Goal: Information Seeking & Learning: Check status

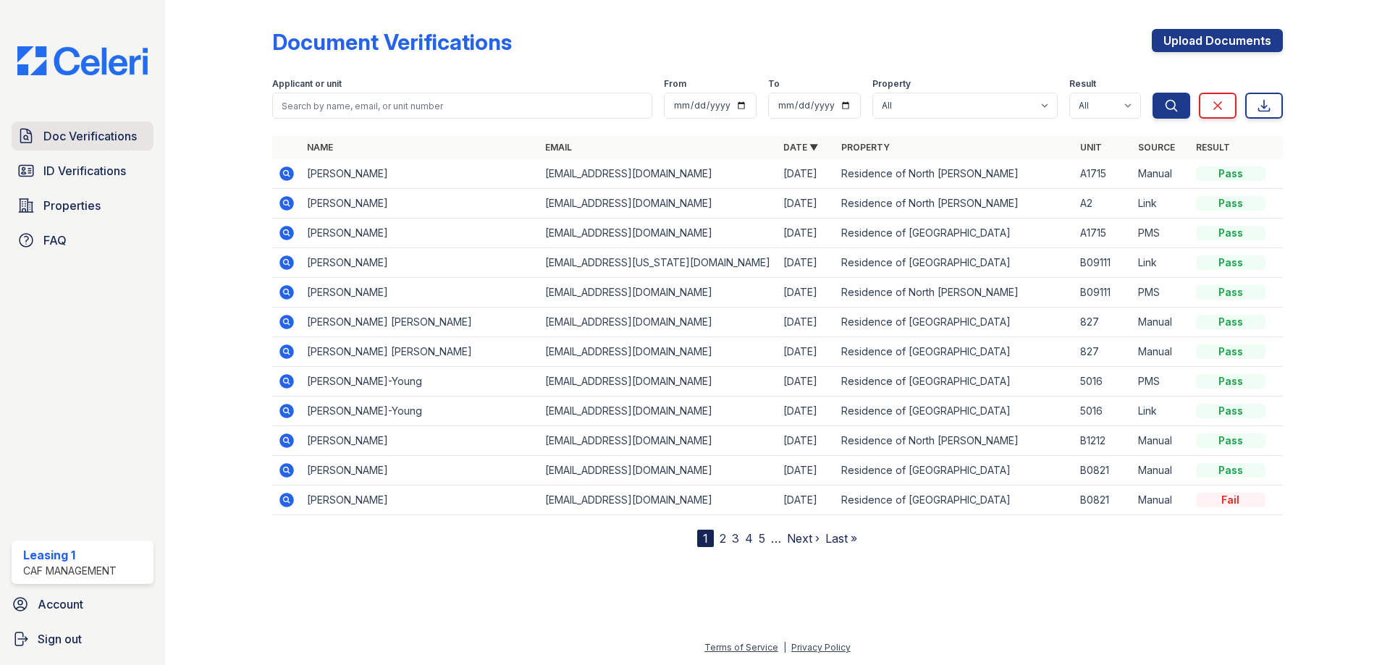
click at [101, 131] on span "Doc Verifications" at bounding box center [89, 135] width 93 height 17
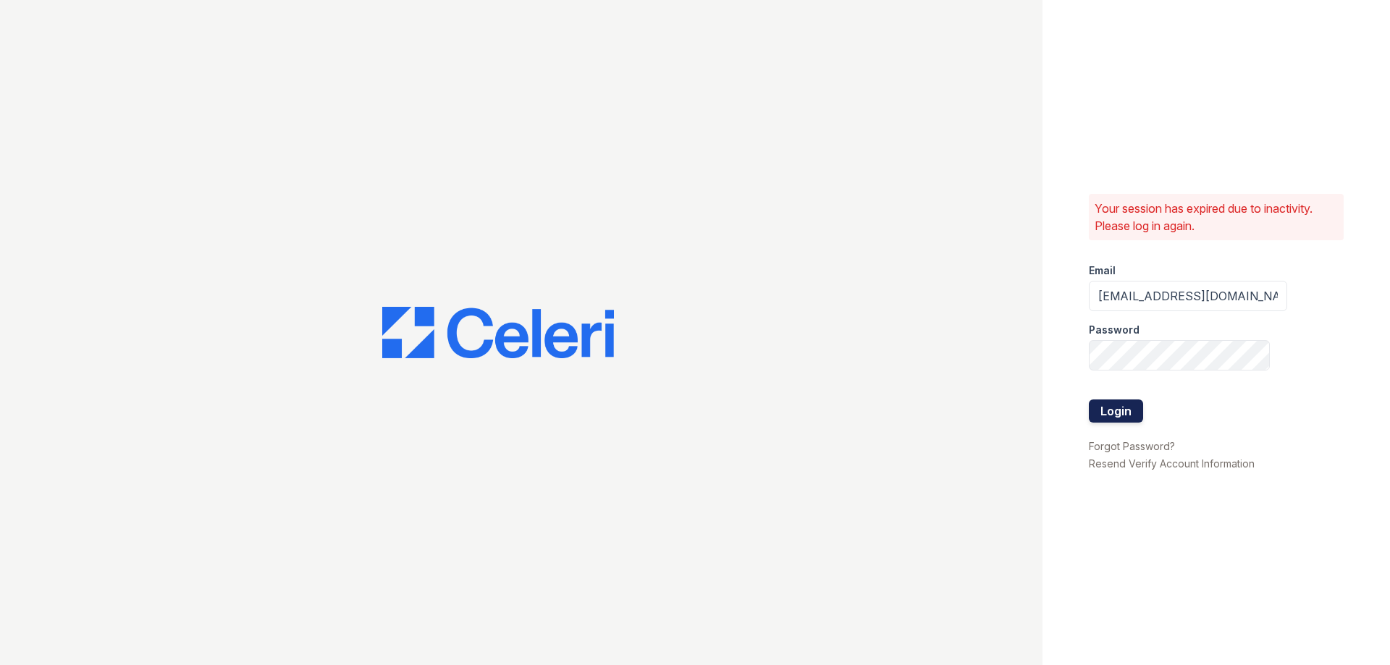
click at [1106, 418] on button "Login" at bounding box center [1116, 411] width 54 height 23
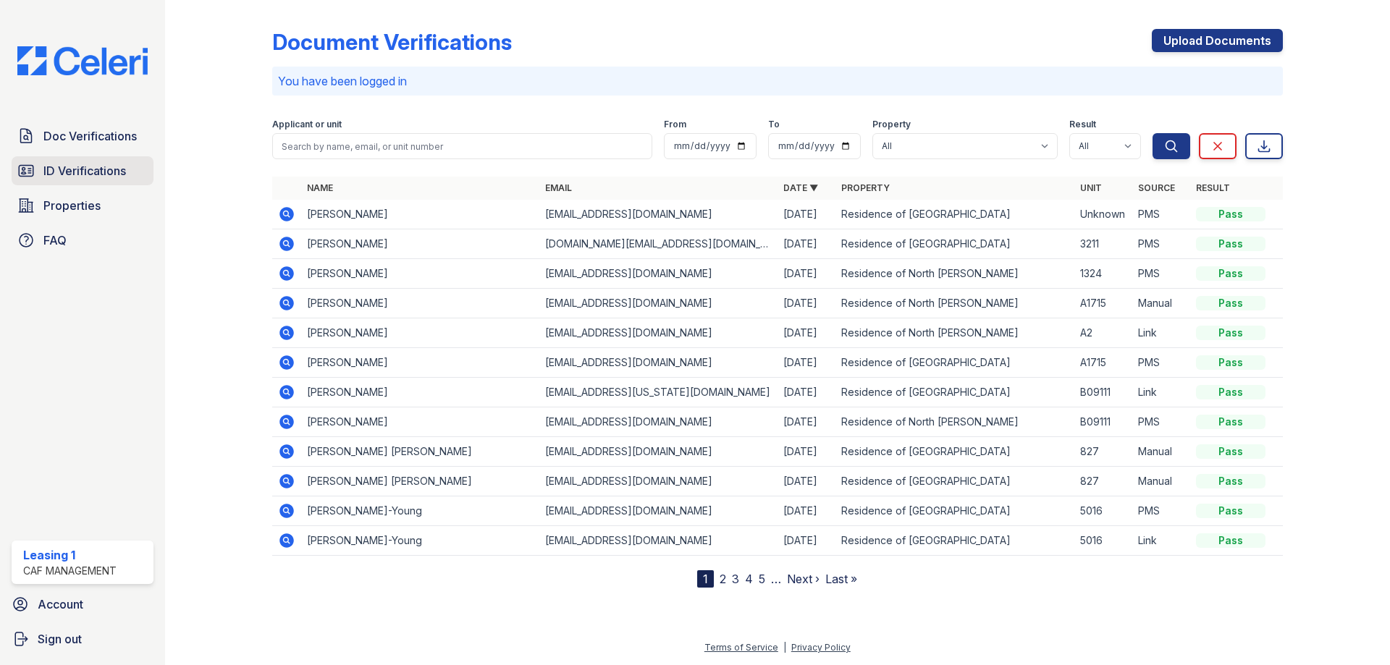
click at [111, 168] on span "ID Verifications" at bounding box center [84, 170] width 83 height 17
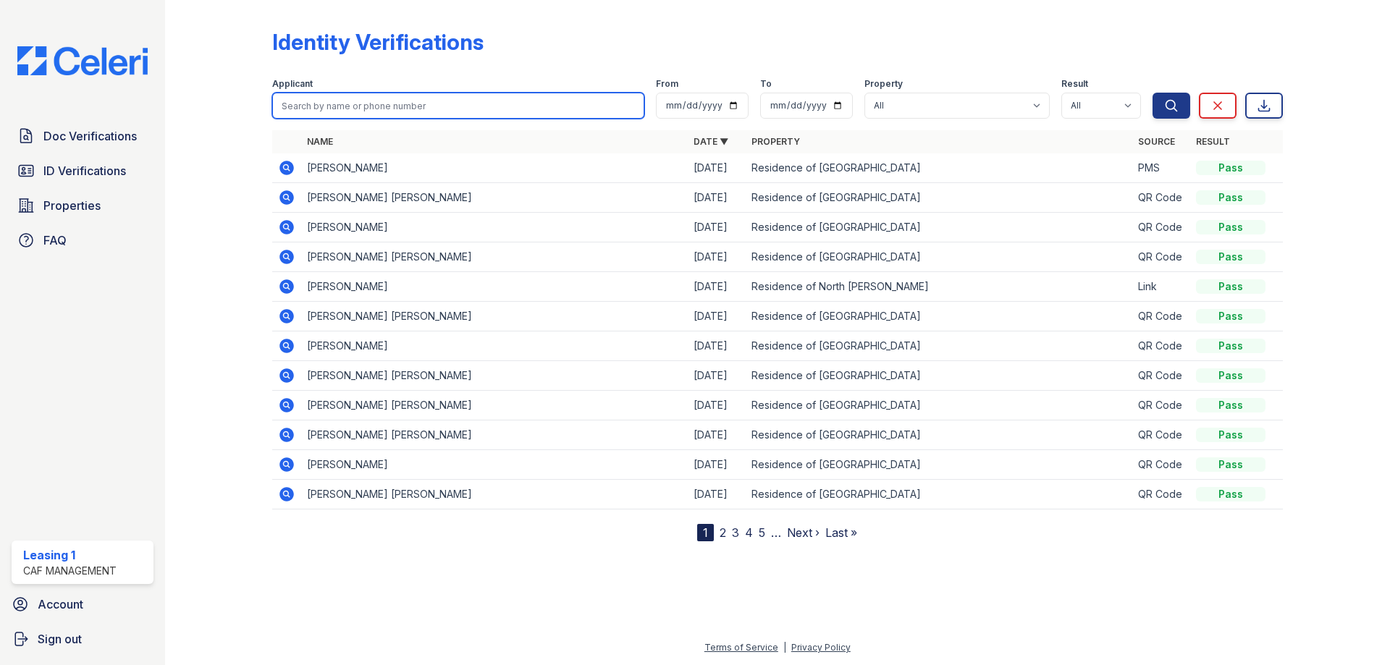
click at [345, 110] on input "search" at bounding box center [458, 106] width 372 height 26
type input "Mia"
click at [1152, 93] on button "Search" at bounding box center [1171, 106] width 38 height 26
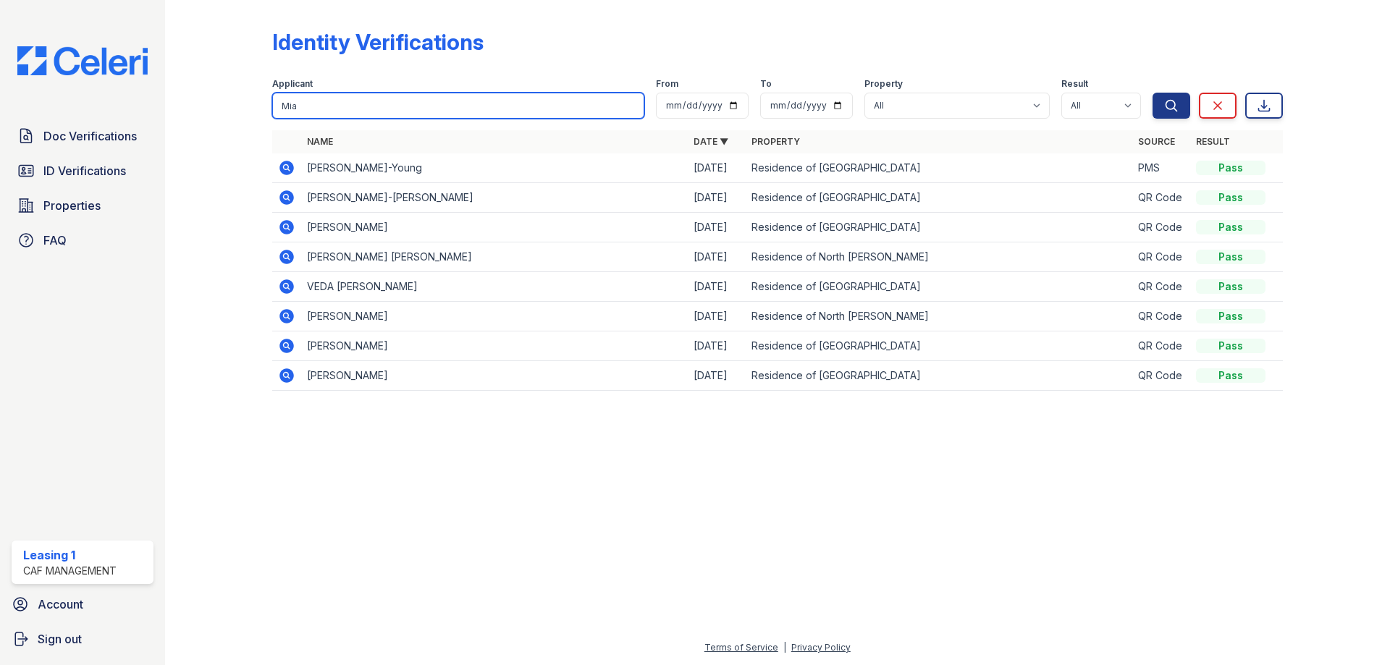
drag, startPoint x: 400, startPoint y: 104, endPoint x: 276, endPoint y: 104, distance: 123.8
click at [276, 104] on input "Mia" at bounding box center [458, 106] width 372 height 26
type input "[PERSON_NAME]"
click at [1152, 93] on button "Search" at bounding box center [1171, 106] width 38 height 26
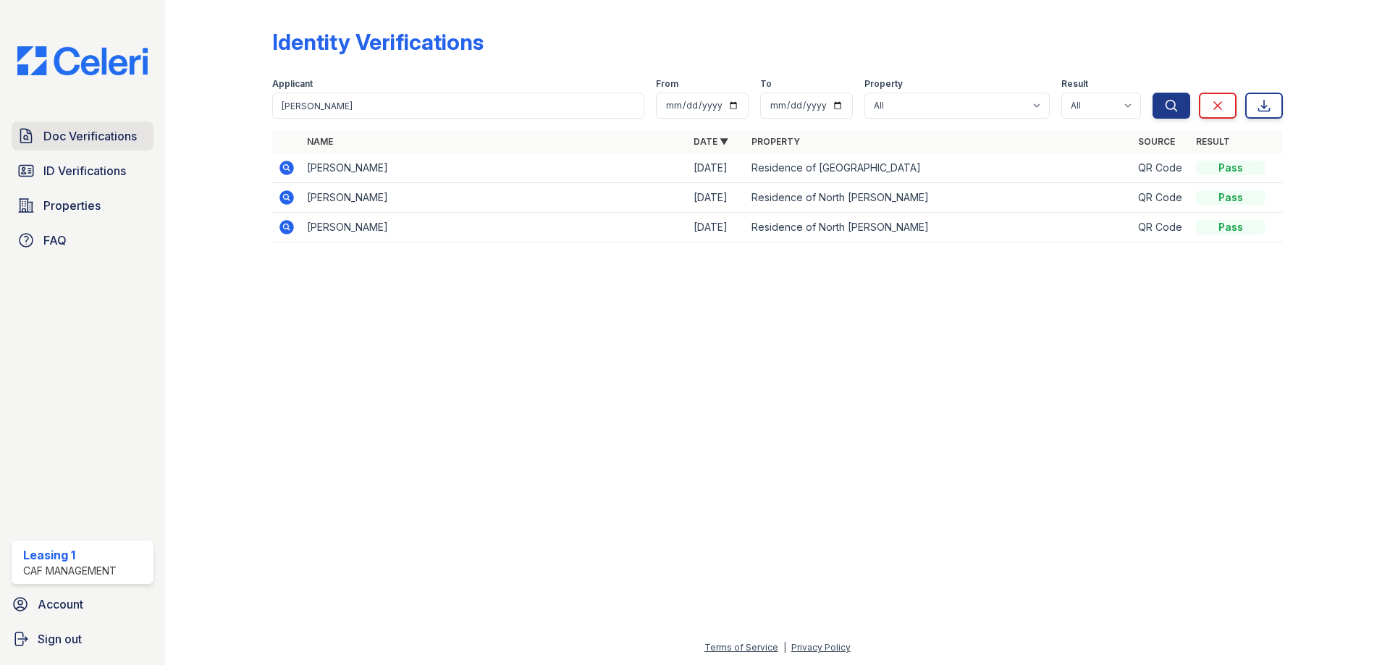
click at [95, 140] on span "Doc Verifications" at bounding box center [89, 135] width 93 height 17
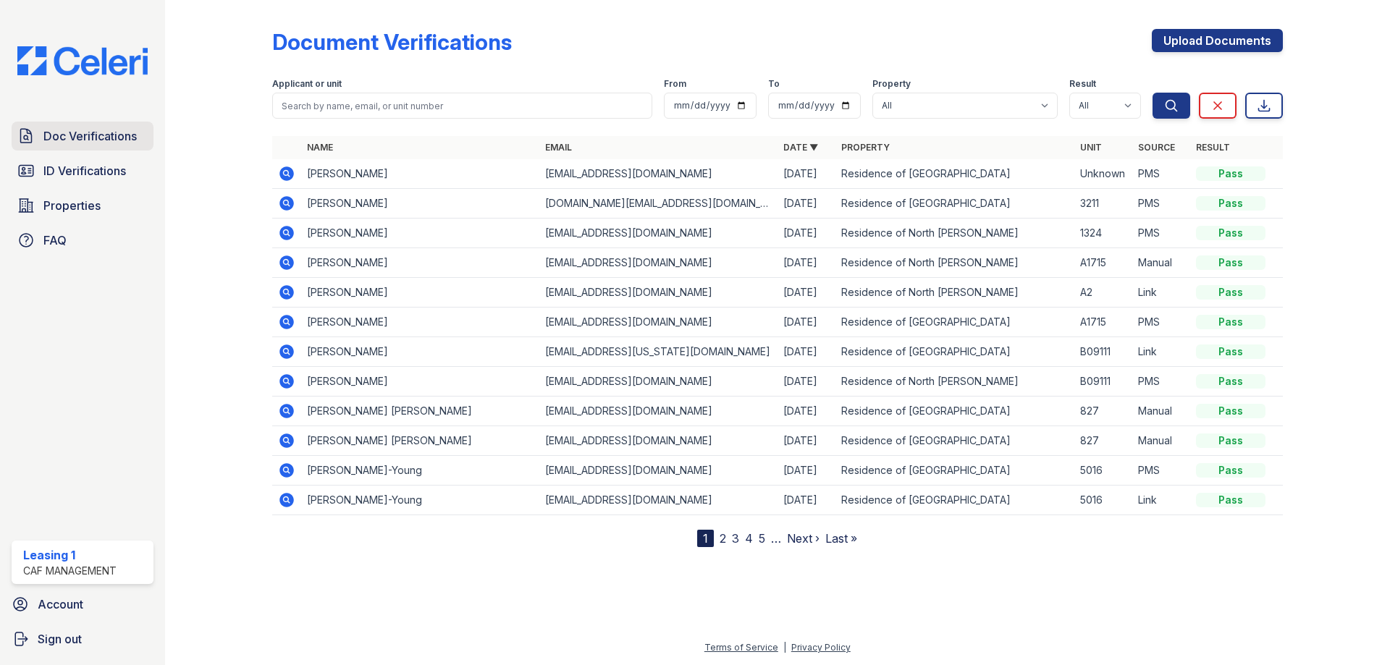
click at [96, 139] on span "Doc Verifications" at bounding box center [89, 135] width 93 height 17
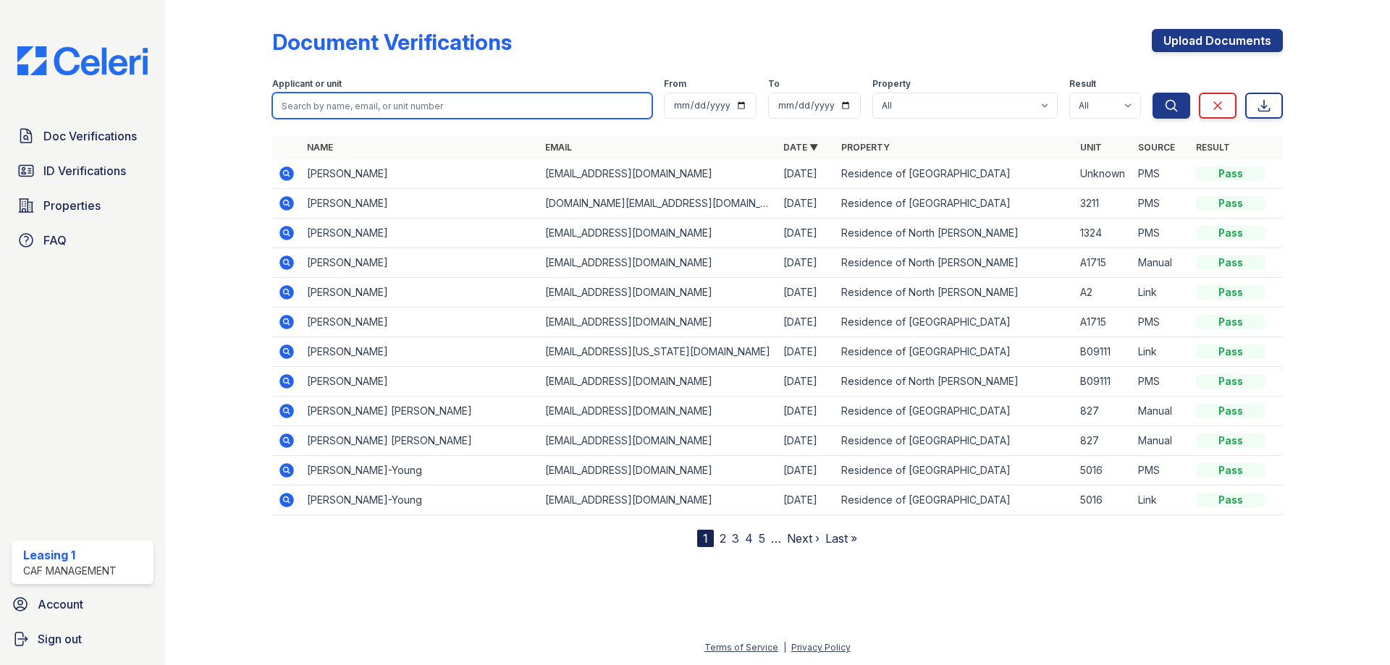
click at [372, 106] on input "search" at bounding box center [462, 106] width 380 height 26
type input "jhoana"
click at [1152, 93] on button "Search" at bounding box center [1171, 106] width 38 height 26
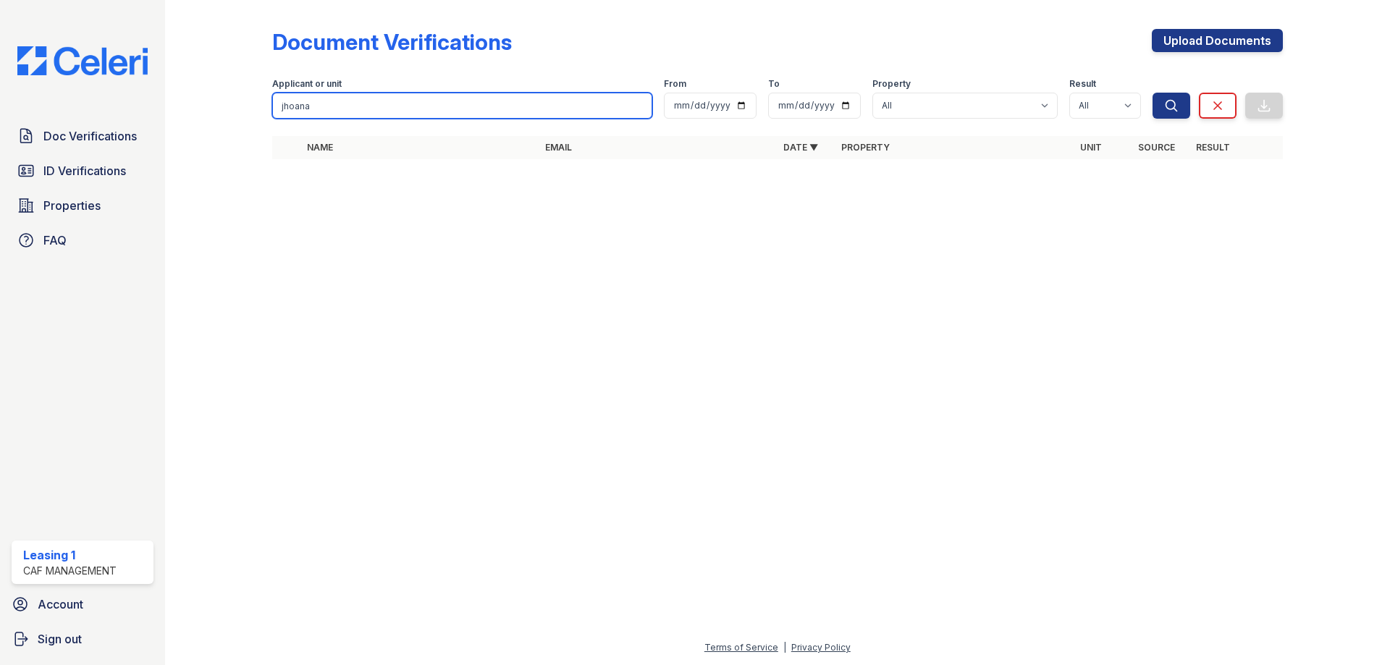
click at [502, 112] on input "jhoana" at bounding box center [462, 106] width 380 height 26
click at [1152, 93] on button "Search" at bounding box center [1171, 106] width 38 height 26
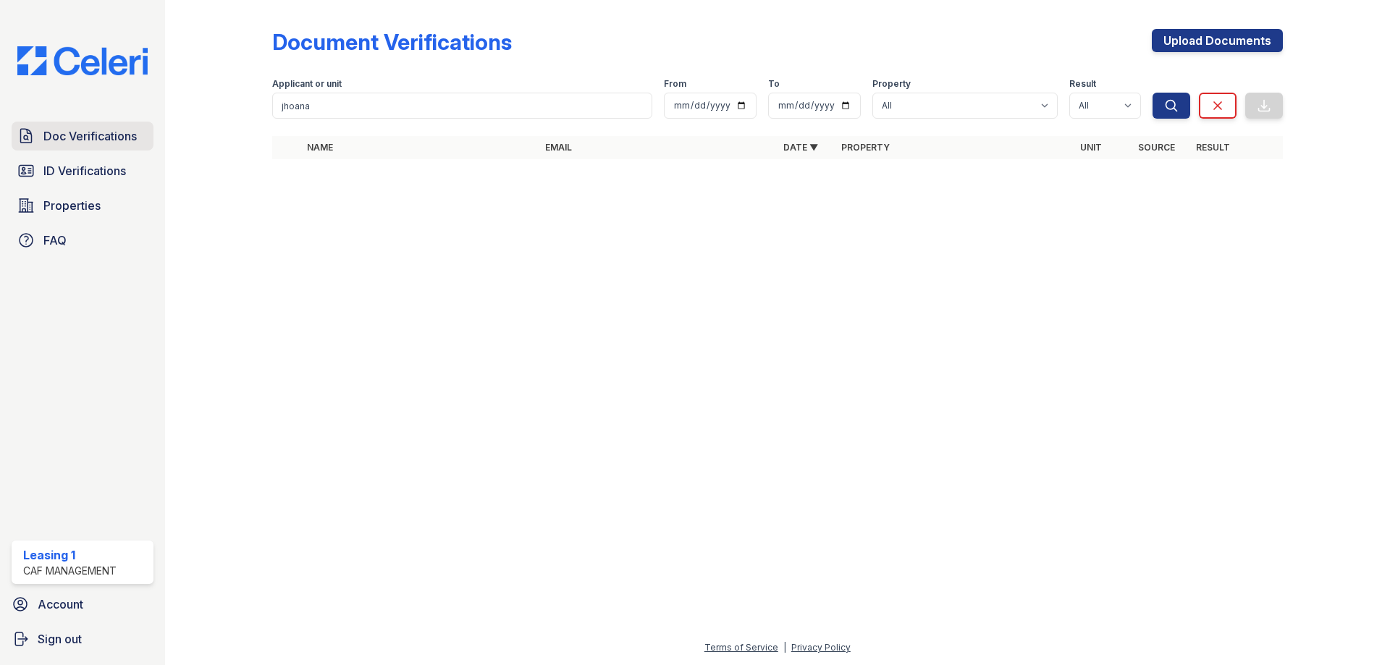
click at [111, 129] on span "Doc Verifications" at bounding box center [89, 135] width 93 height 17
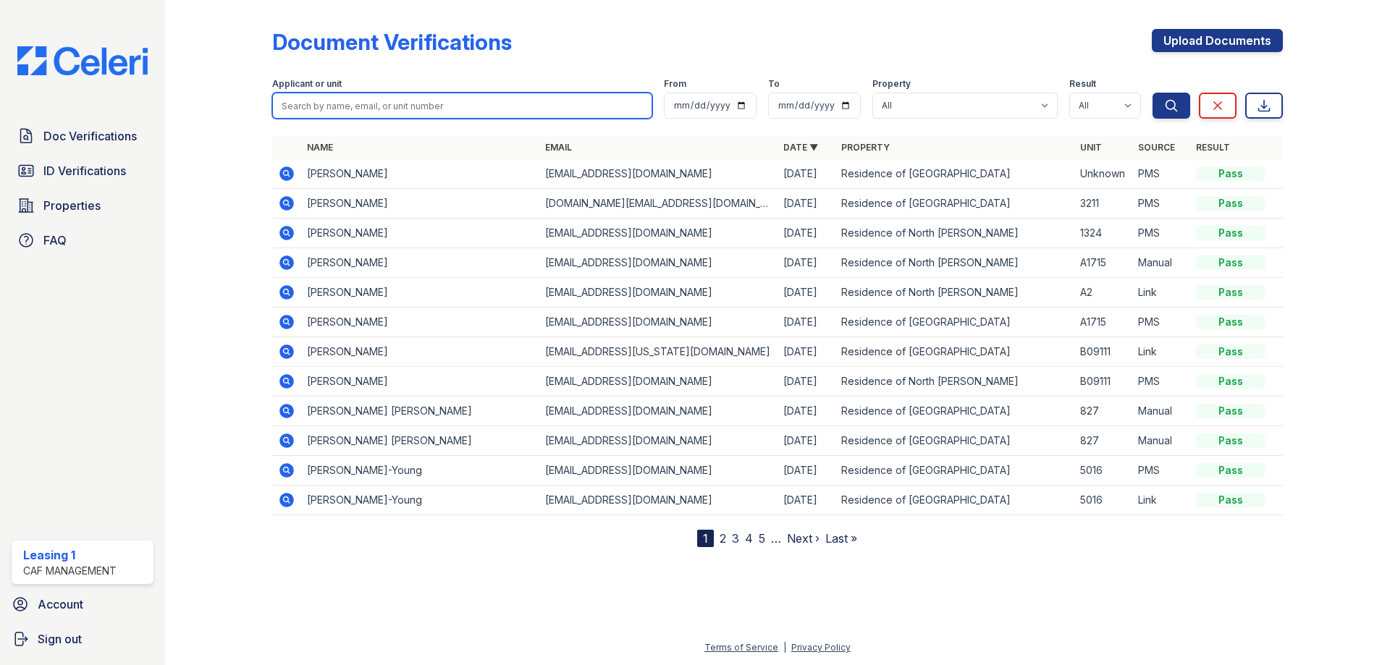
click at [338, 104] on input "search" at bounding box center [462, 106] width 380 height 26
type input "jhoana aquinaga"
click at [1152, 93] on button "Search" at bounding box center [1171, 106] width 38 height 26
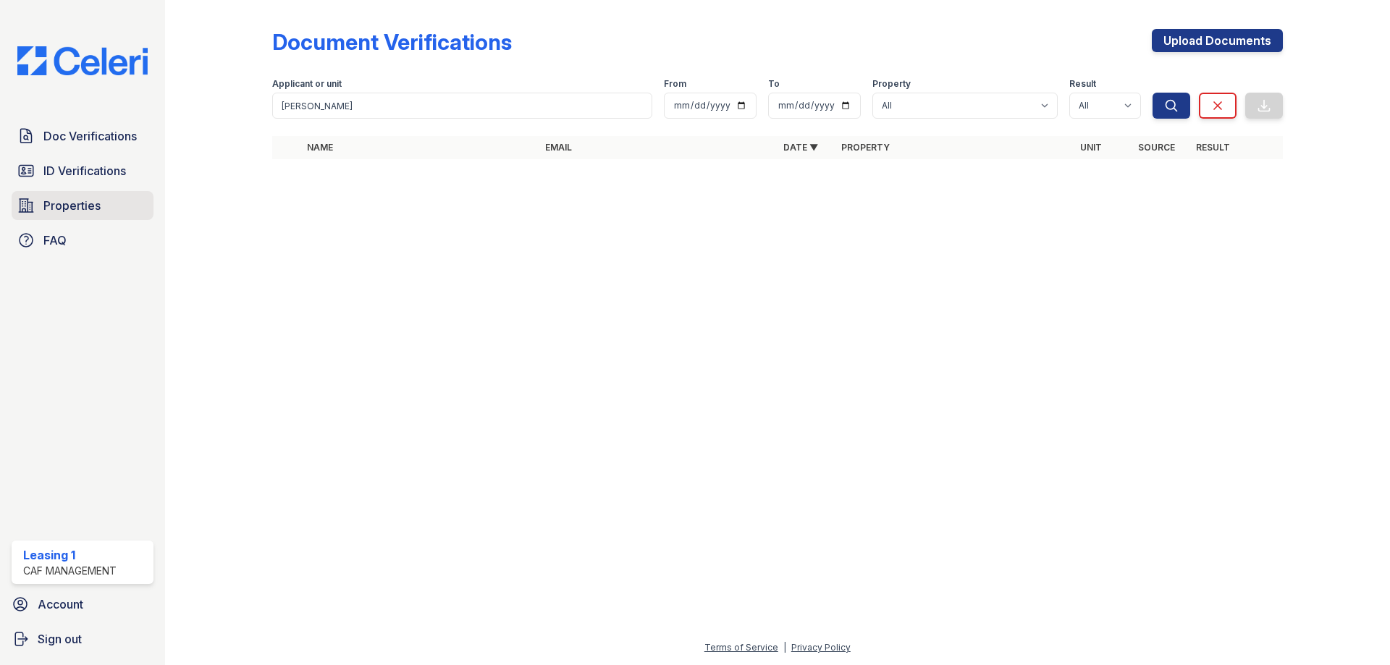
click at [85, 199] on span "Properties" at bounding box center [71, 205] width 57 height 17
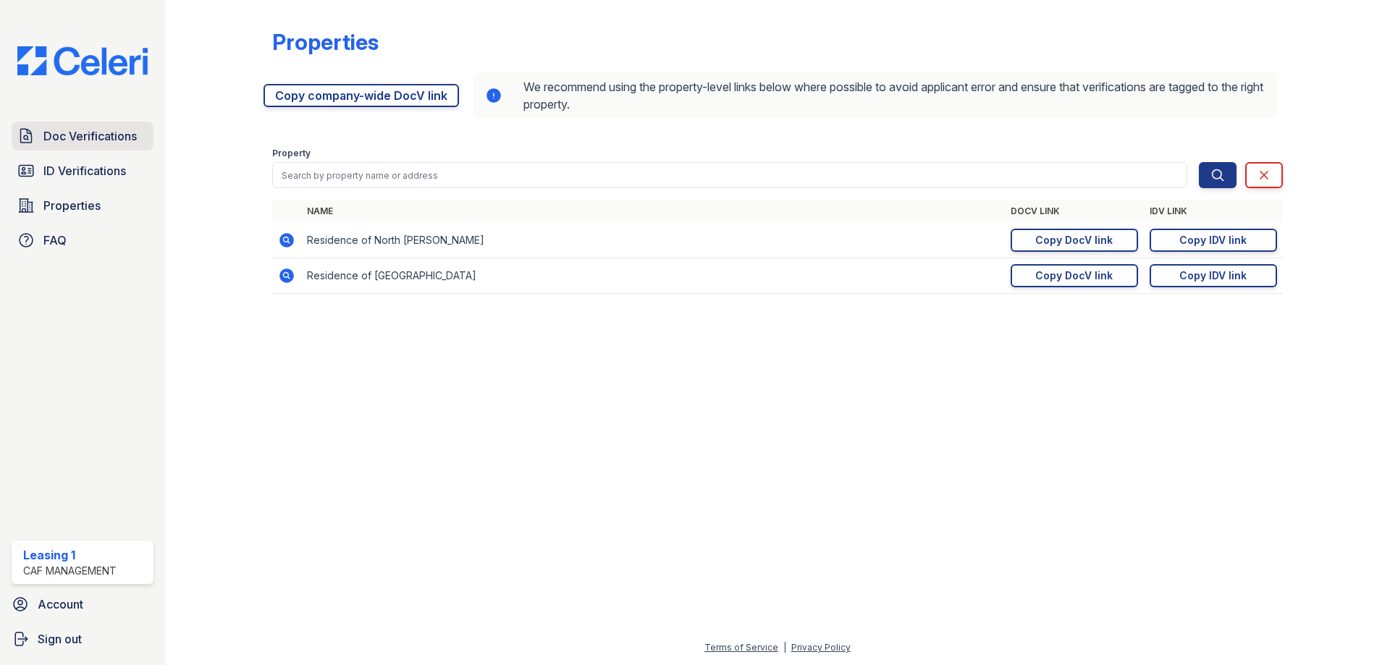
click at [106, 142] on span "Doc Verifications" at bounding box center [89, 135] width 93 height 17
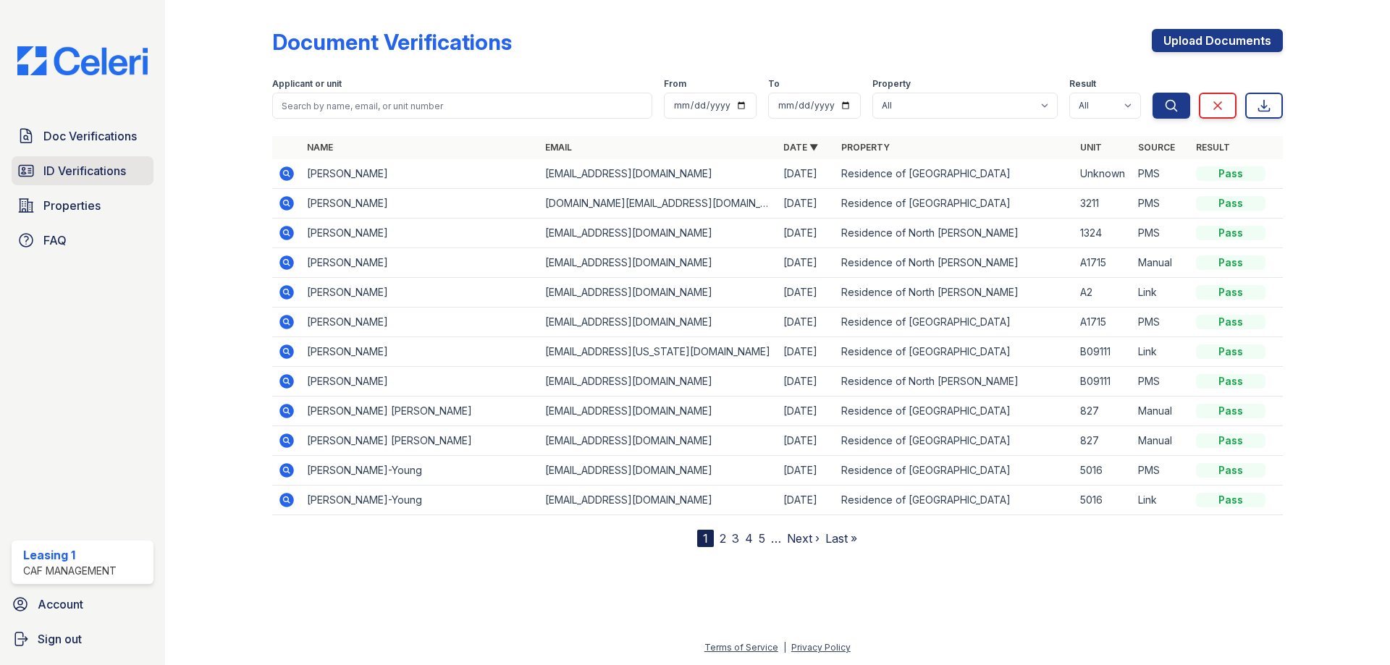
click at [93, 165] on span "ID Verifications" at bounding box center [84, 170] width 83 height 17
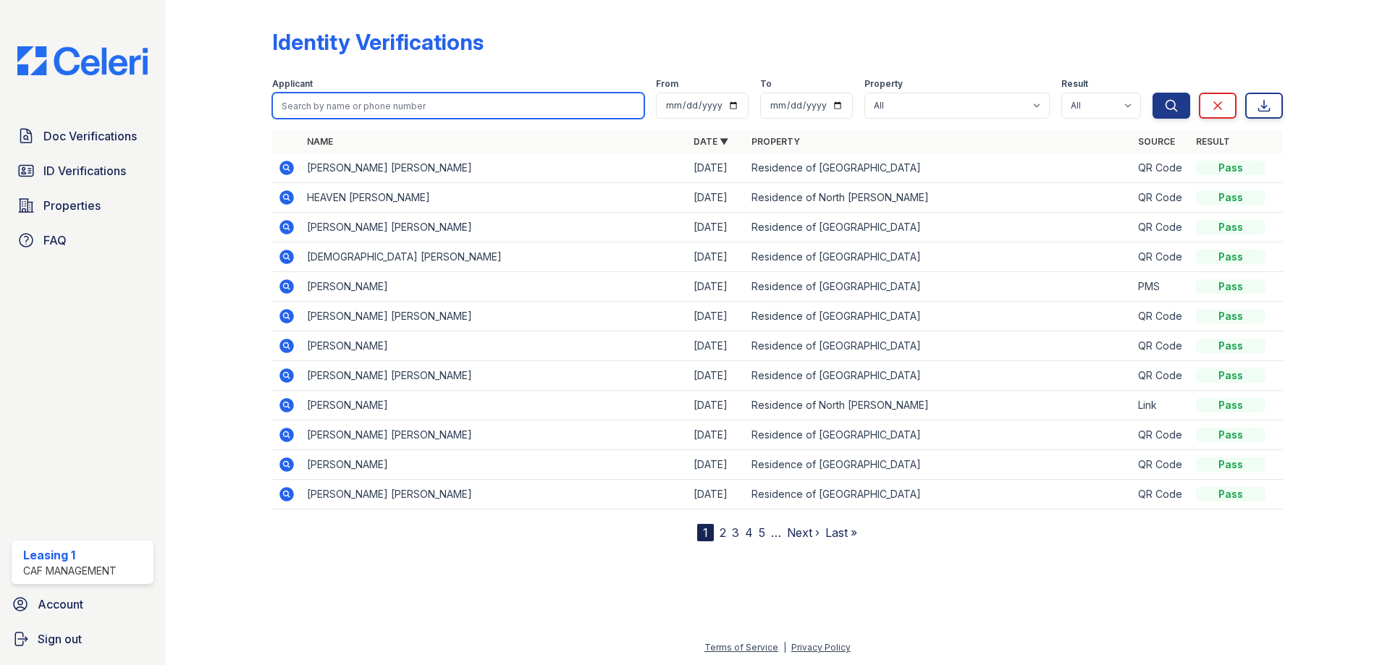
click at [433, 101] on input "search" at bounding box center [458, 106] width 372 height 26
click at [300, 106] on input "search" at bounding box center [458, 106] width 372 height 26
type input "jhoana a"
click at [1152, 93] on button "Search" at bounding box center [1171, 106] width 38 height 26
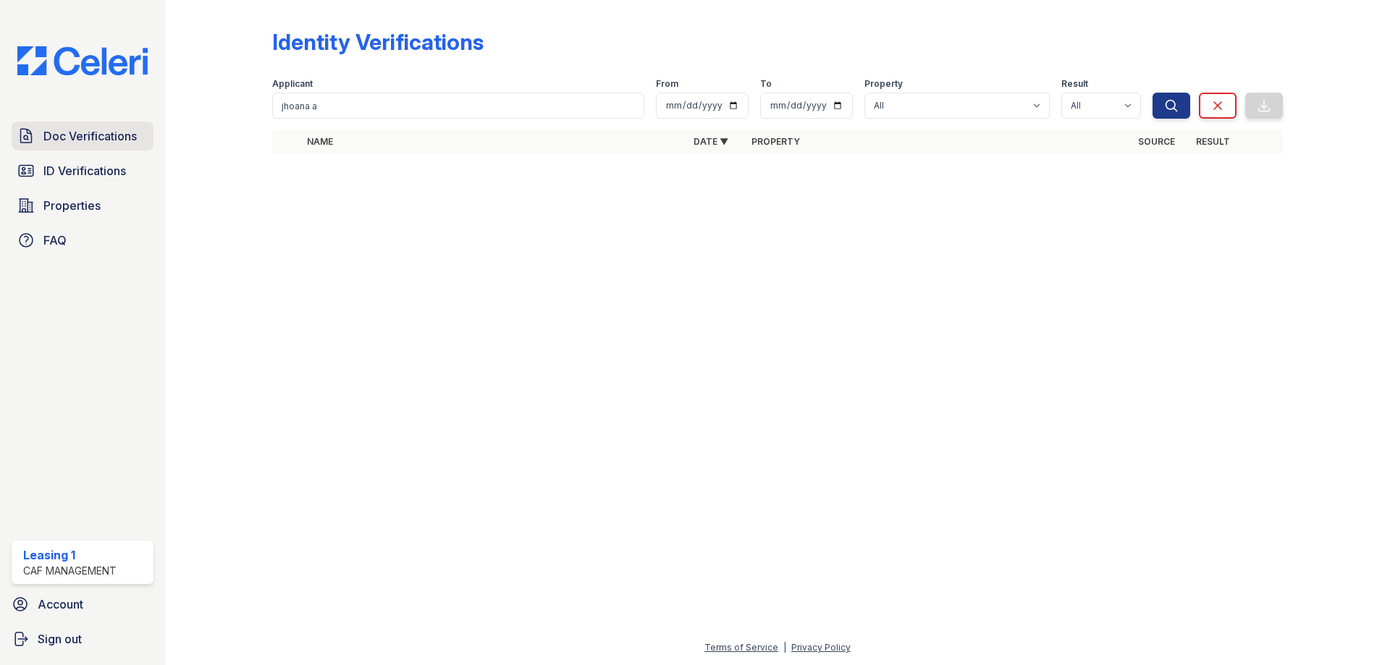
click at [87, 133] on span "Doc Verifications" at bounding box center [89, 135] width 93 height 17
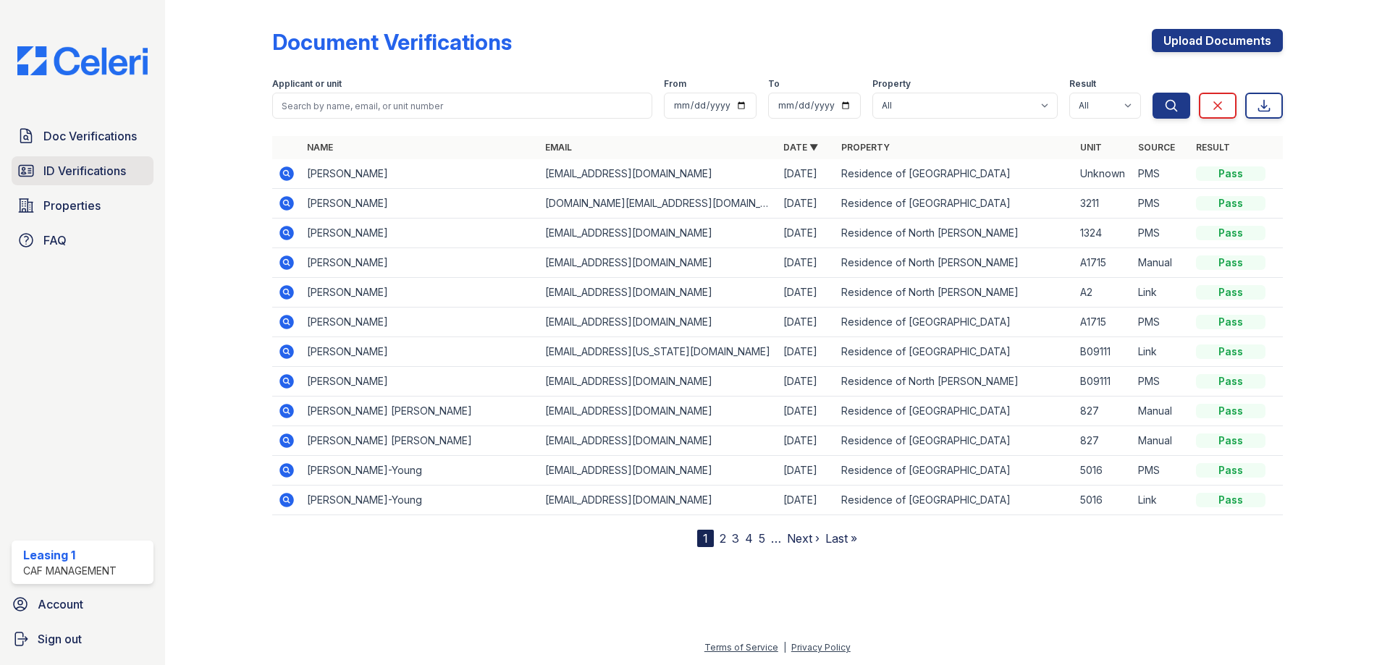
click at [88, 157] on link "ID Verifications" at bounding box center [83, 170] width 142 height 29
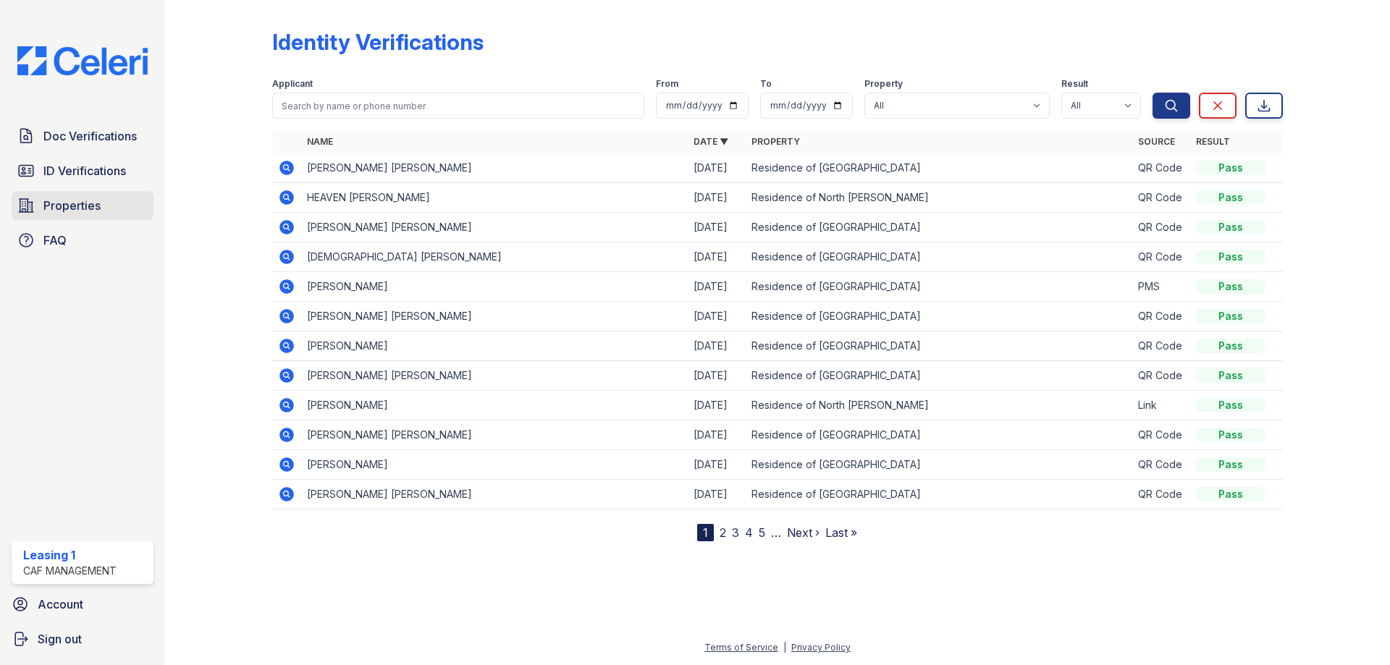
click at [80, 198] on span "Properties" at bounding box center [71, 205] width 57 height 17
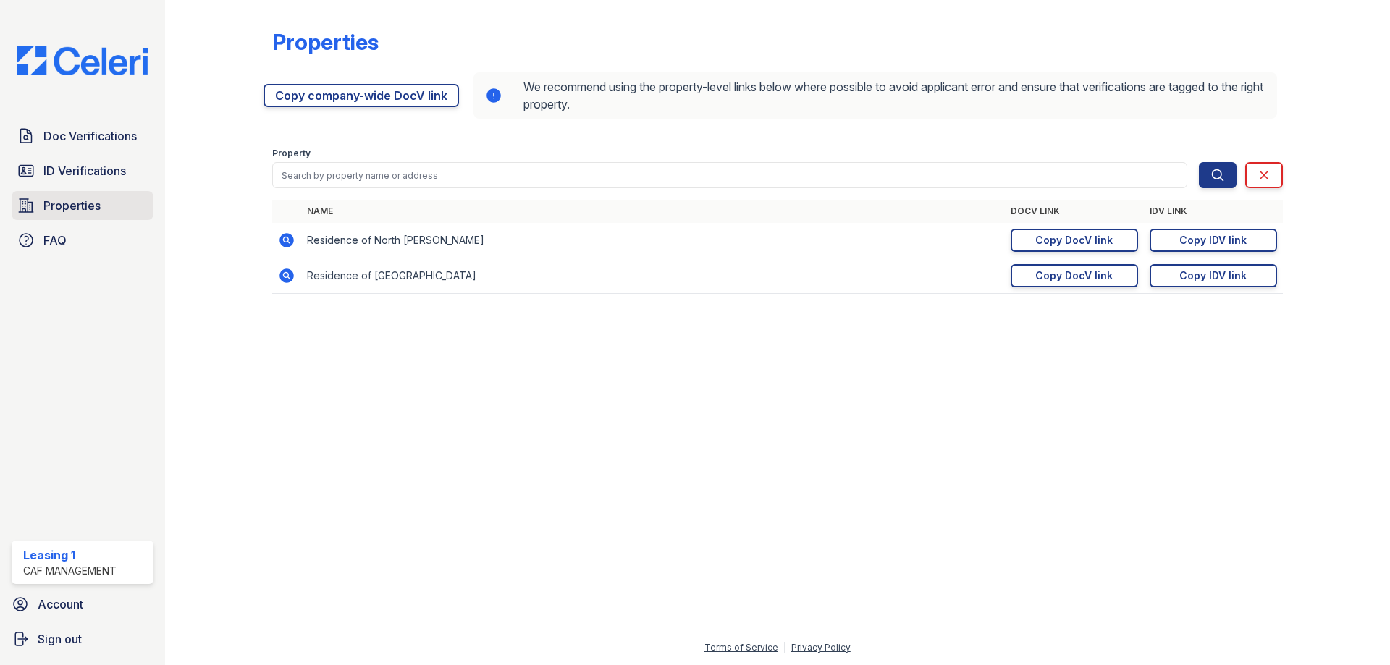
click at [72, 201] on span "Properties" at bounding box center [71, 205] width 57 height 17
click at [108, 157] on link "ID Verifications" at bounding box center [83, 170] width 142 height 29
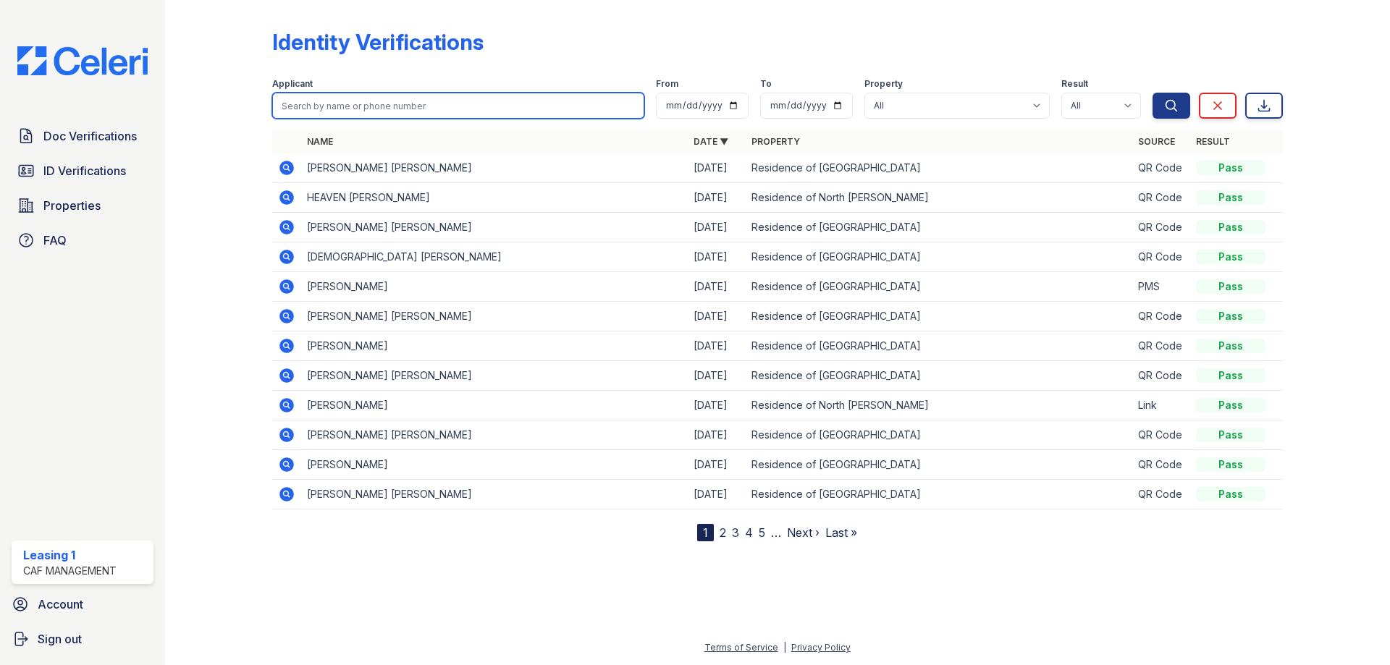
click at [350, 104] on input "search" at bounding box center [458, 106] width 372 height 26
type input "Jhoana"
click at [1152, 93] on button "Search" at bounding box center [1171, 106] width 38 height 26
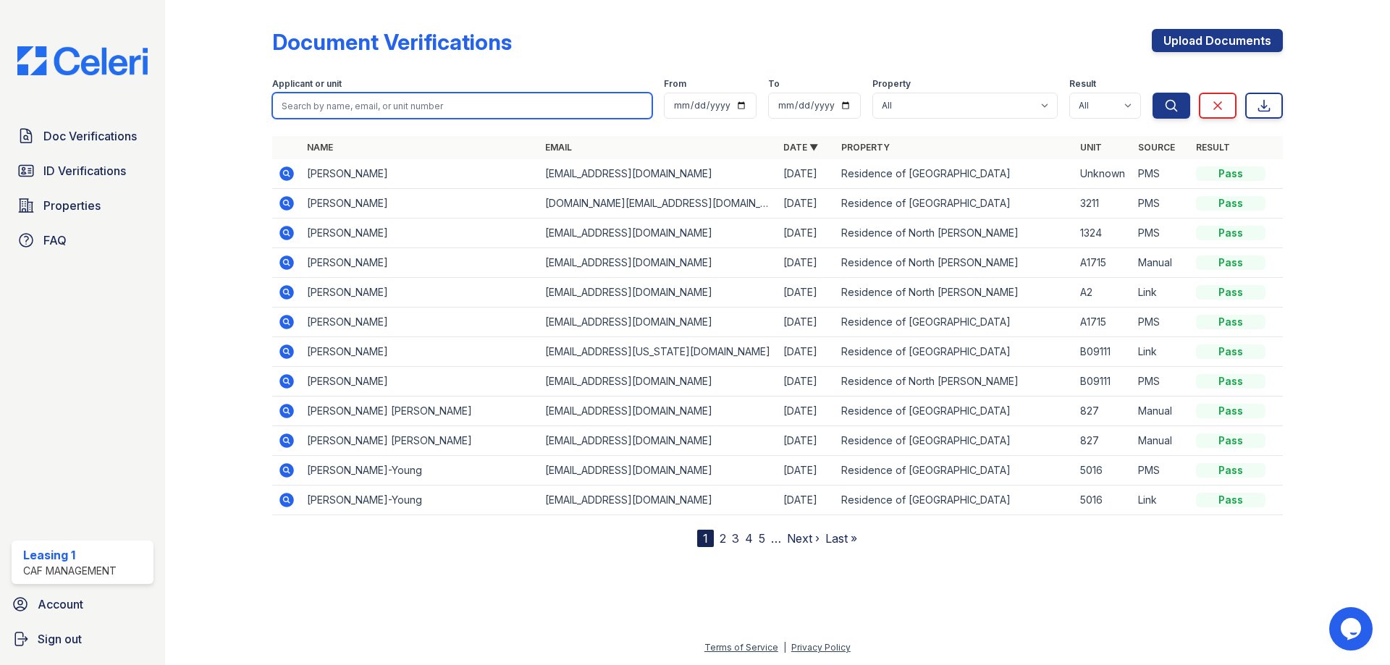
click at [411, 108] on input "search" at bounding box center [462, 106] width 380 height 26
click at [722, 538] on link "2" at bounding box center [722, 538] width 7 height 14
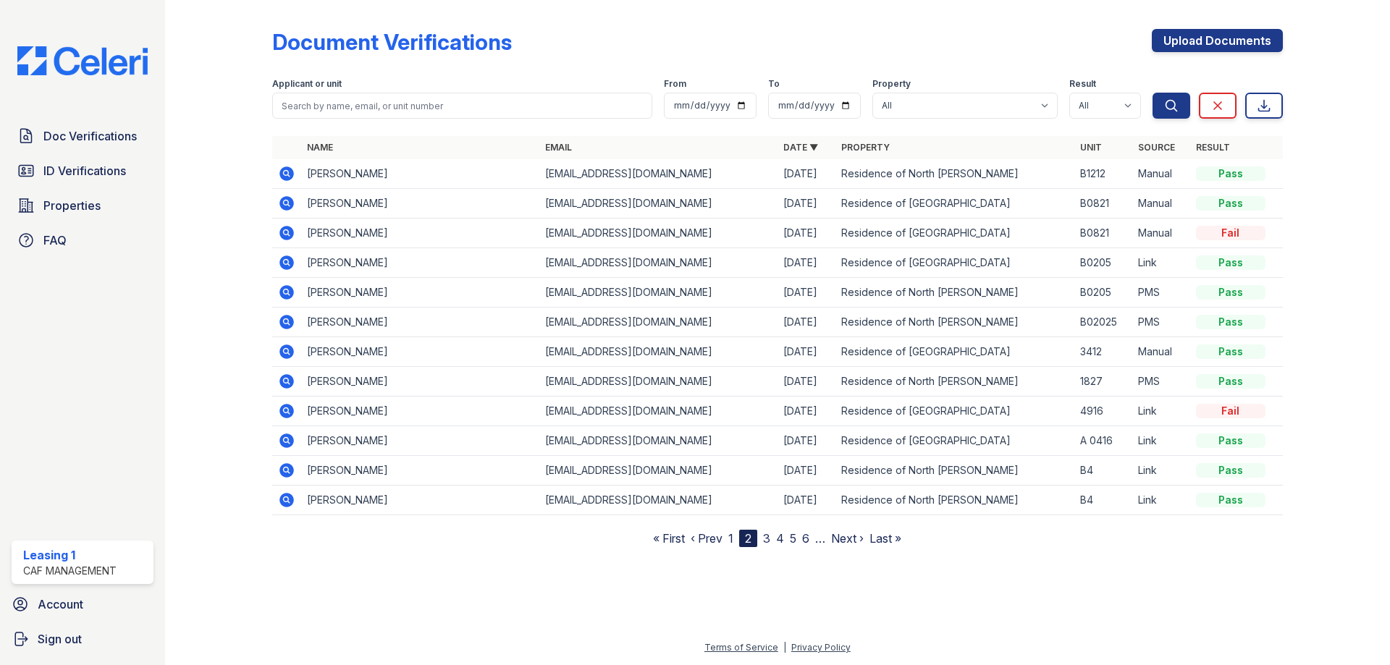
click at [765, 541] on link "3" at bounding box center [766, 538] width 7 height 14
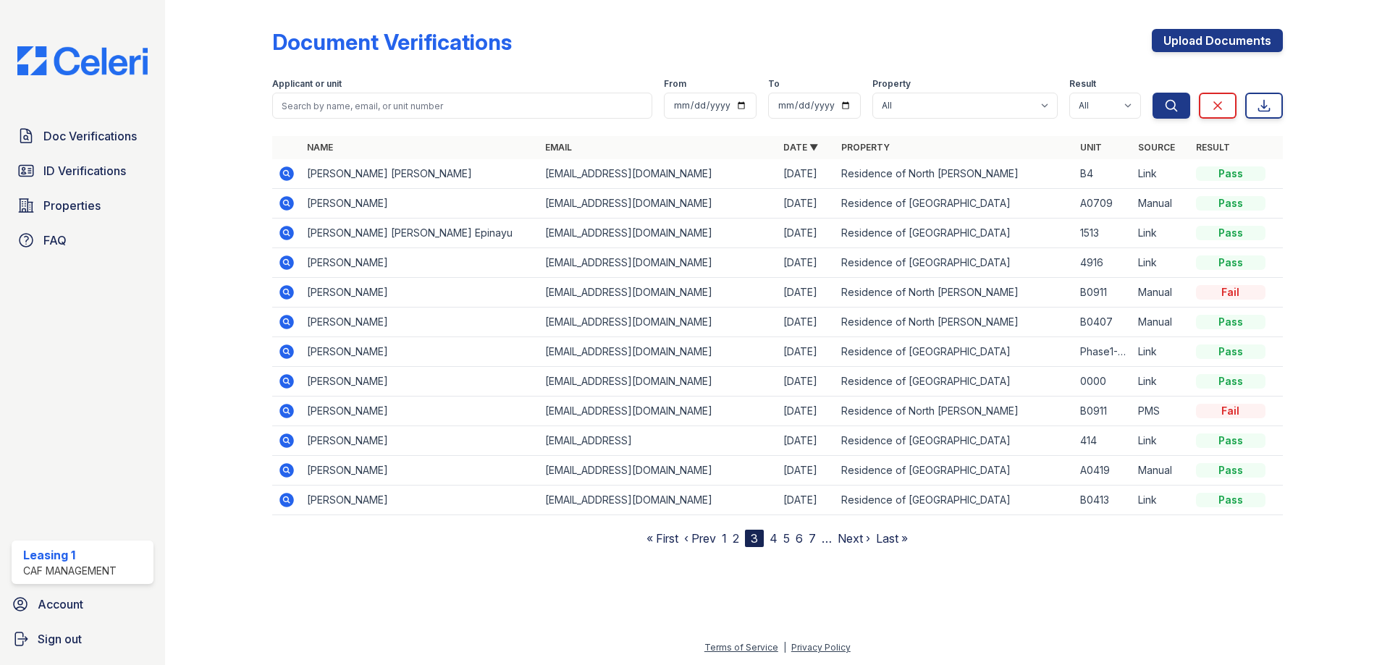
click at [721, 534] on nav "« First ‹ Prev 1 2 3 4 5 6 7 … Next › Last »" at bounding box center [776, 538] width 261 height 17
click at [725, 540] on link "1" at bounding box center [724, 538] width 5 height 14
